Goal: Navigation & Orientation: Understand site structure

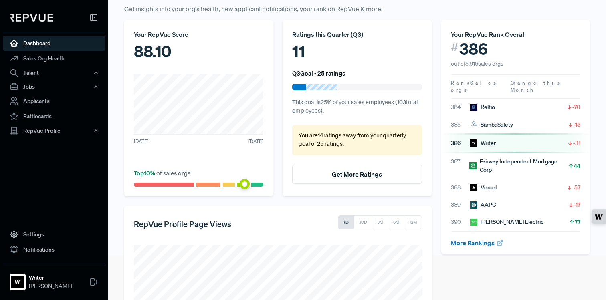
scroll to position [156, 0]
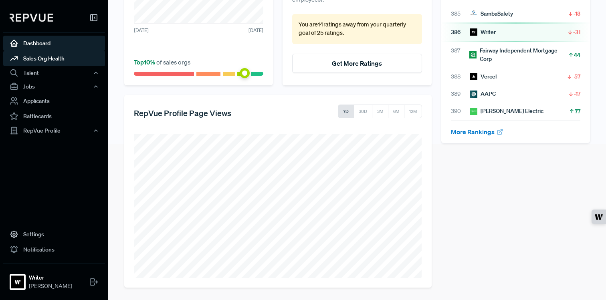
click at [61, 55] on link "Sales Org Health" at bounding box center [54, 58] width 102 height 15
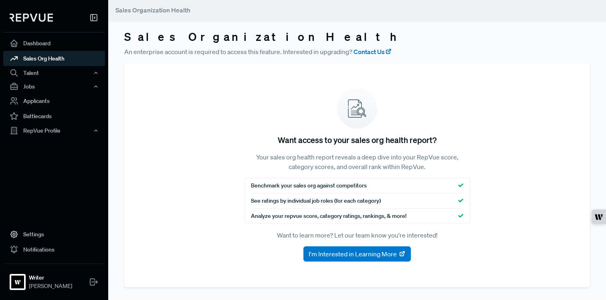
scroll to position [2, 0]
click at [59, 71] on div "Talent" at bounding box center [54, 73] width 102 height 14
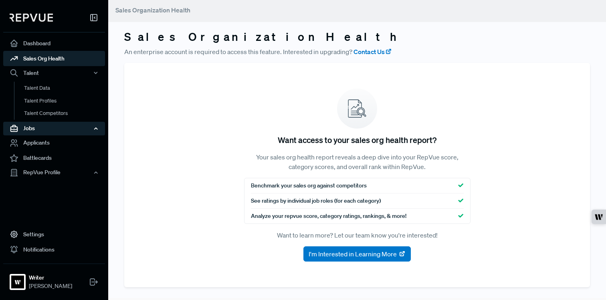
click at [47, 129] on div "Jobs" at bounding box center [54, 129] width 102 height 14
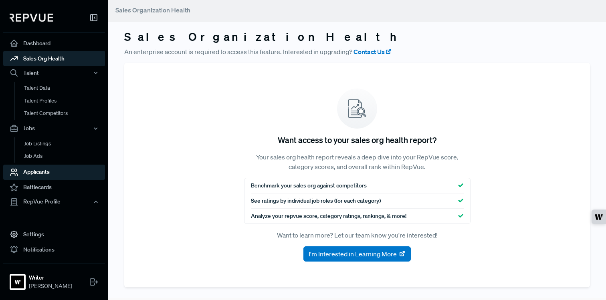
click at [52, 172] on link "Applicants" at bounding box center [54, 171] width 102 height 15
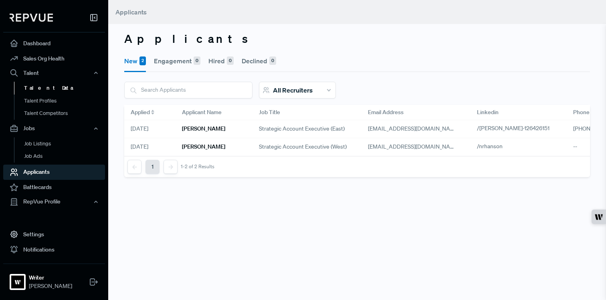
click at [68, 85] on link "Talent Data" at bounding box center [65, 88] width 102 height 13
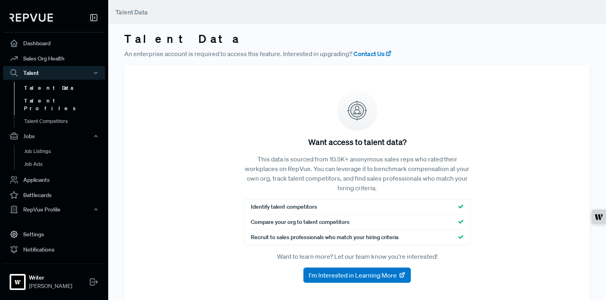
click at [68, 97] on link "Talent Profiles" at bounding box center [65, 105] width 102 height 20
click at [68, 104] on link "Talent Profiles" at bounding box center [65, 105] width 102 height 20
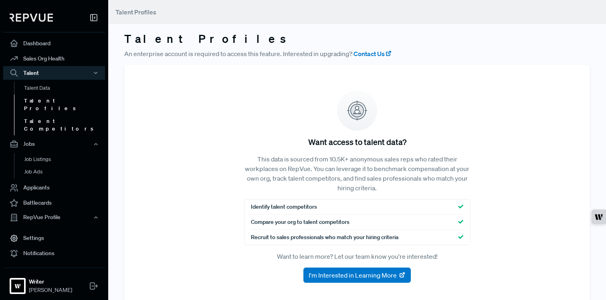
click at [68, 115] on link "Talent Competitors" at bounding box center [65, 125] width 102 height 20
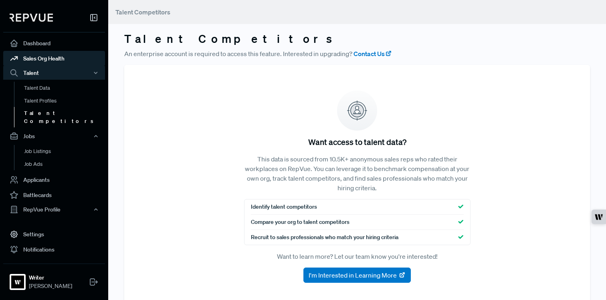
click at [57, 65] on link "Sales Org Health" at bounding box center [54, 58] width 102 height 15
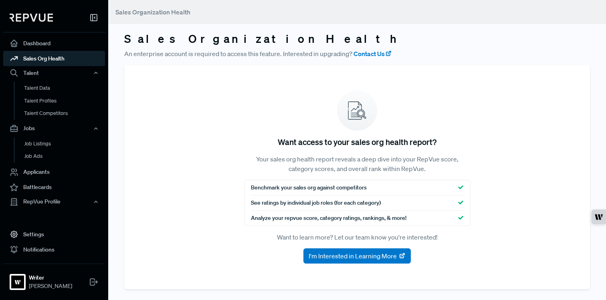
click at [52, 57] on link "Sales Org Health" at bounding box center [54, 58] width 102 height 15
click at [47, 50] on link "Dashboard" at bounding box center [54, 43] width 102 height 15
